Goal: Information Seeking & Learning: Find specific fact

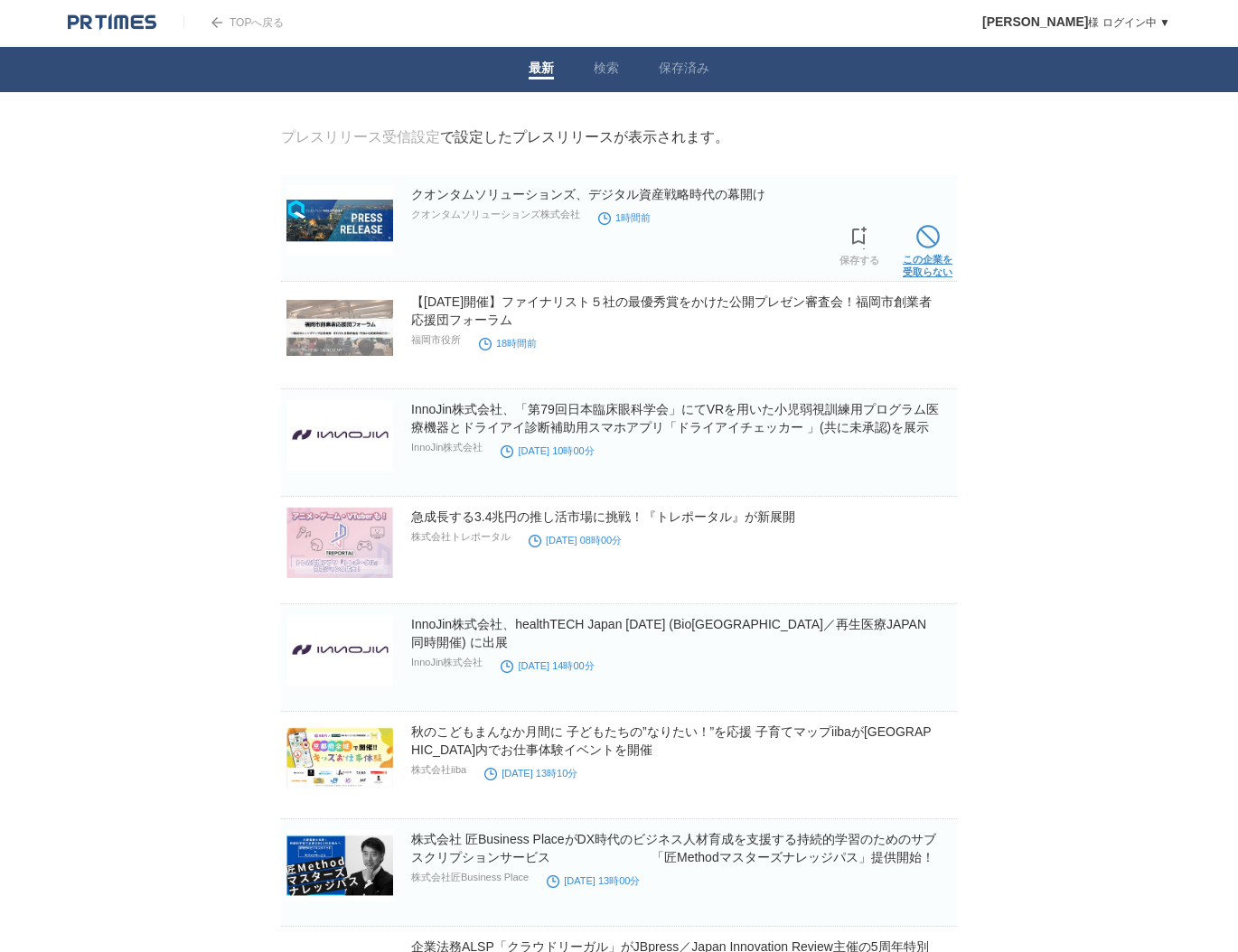
click at [927, 252] on link "この企業を 受取らない" at bounding box center [927, 249] width 50 height 57
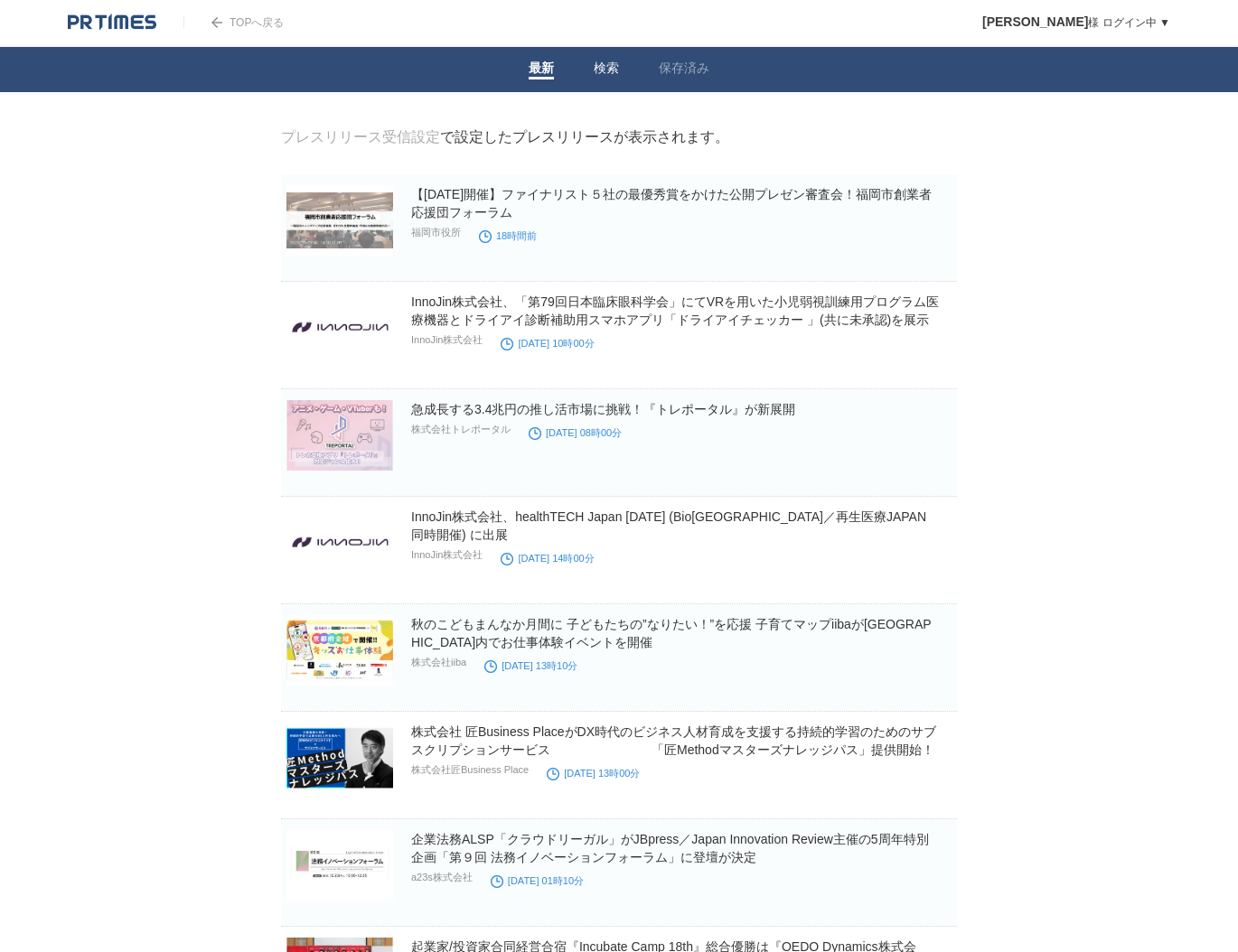
click at [599, 68] on link "検索" at bounding box center [606, 70] width 25 height 19
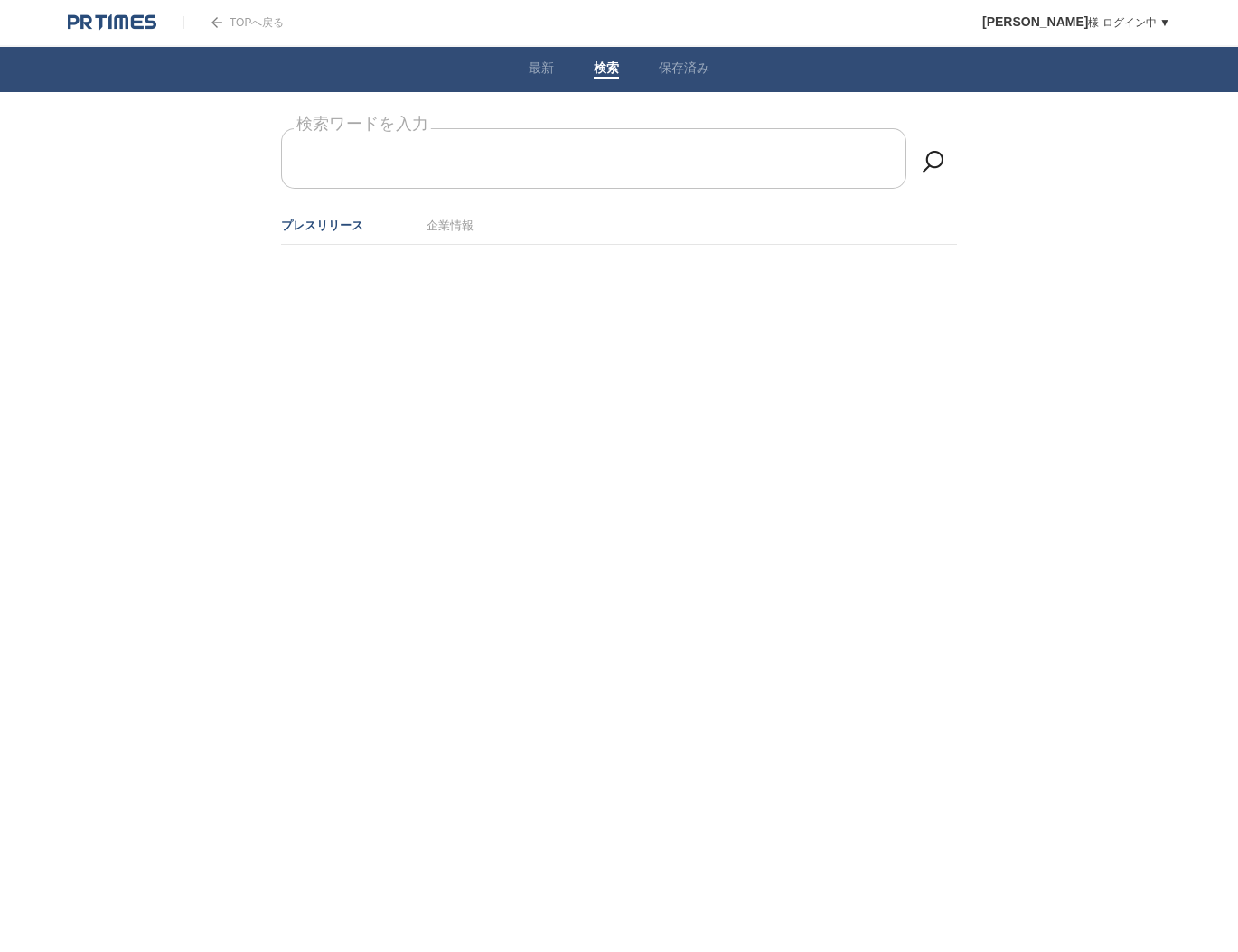
click at [495, 128] on form "検索ワードを入力" at bounding box center [619, 128] width 675 height 0
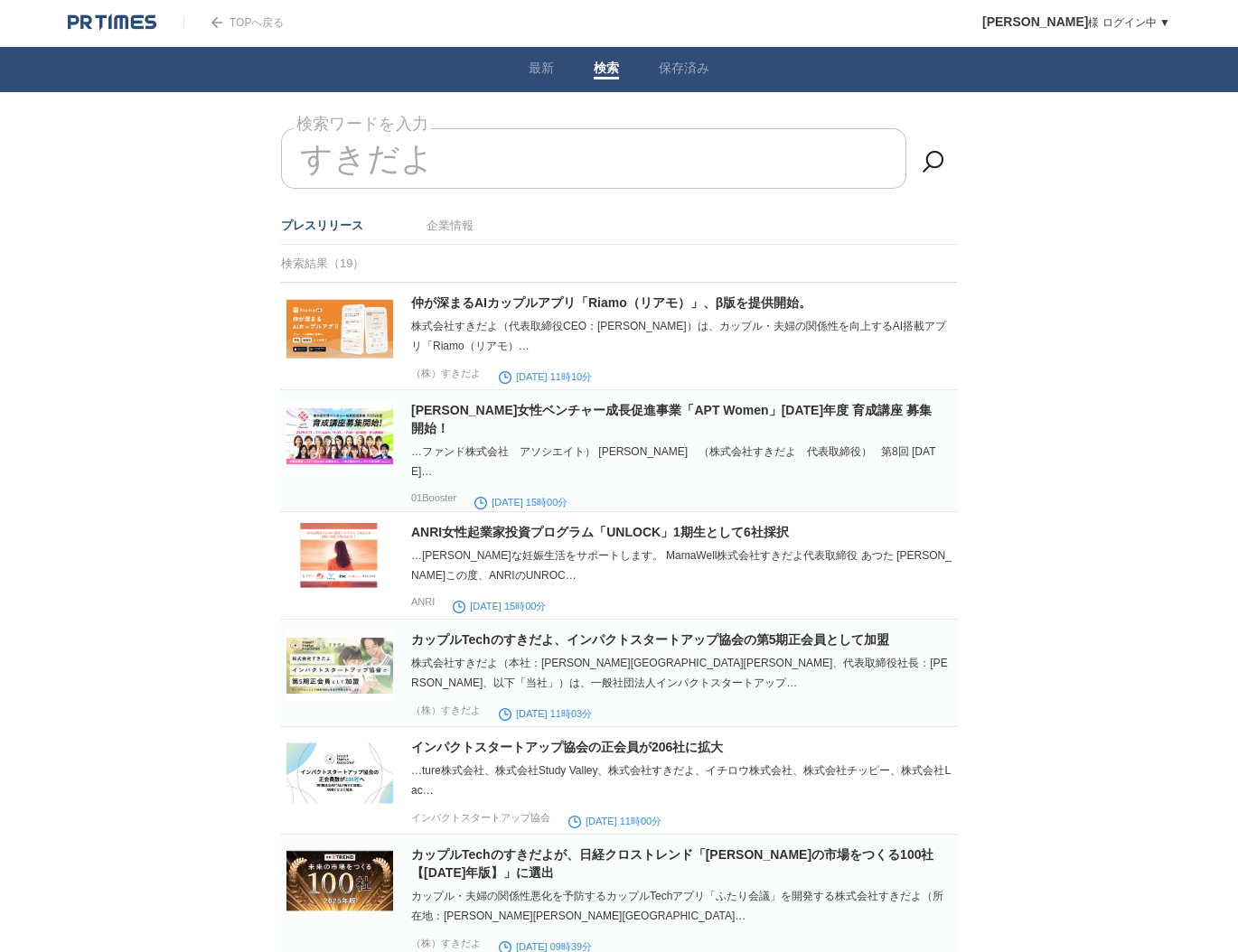
type input "すきだよ"
click at [495, 300] on link "仲が深まるAIカップルアプリ「Riamo（リアモ）」、β版を提供開始。" at bounding box center [611, 302] width 400 height 14
